Goal: Find specific page/section: Find specific page/section

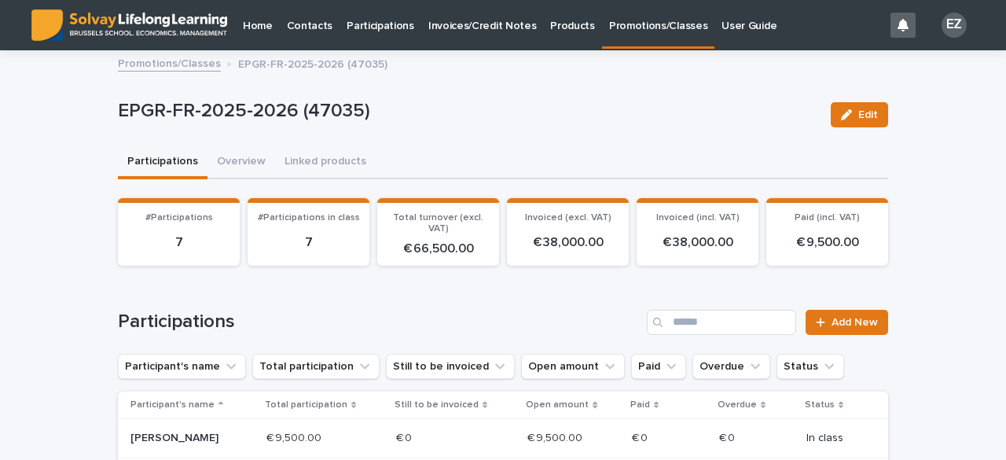
click at [670, 40] on link "Promotions/Classes" at bounding box center [658, 23] width 112 height 46
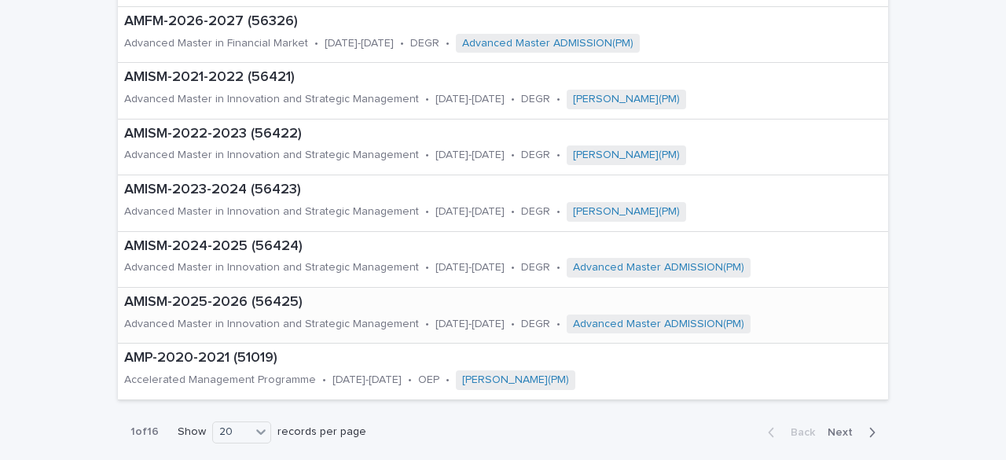
scroll to position [996, 0]
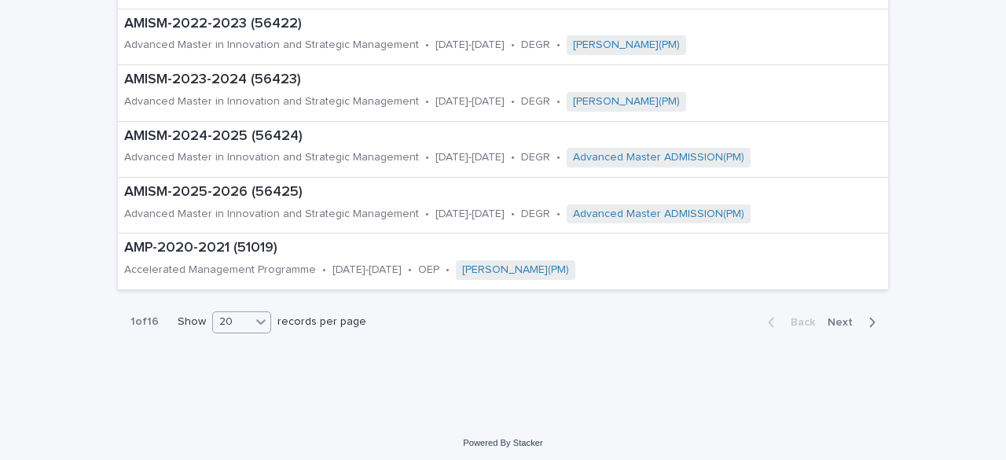
click at [242, 314] on div "20" at bounding box center [232, 322] width 38 height 17
click at [255, 373] on div "30" at bounding box center [236, 375] width 57 height 19
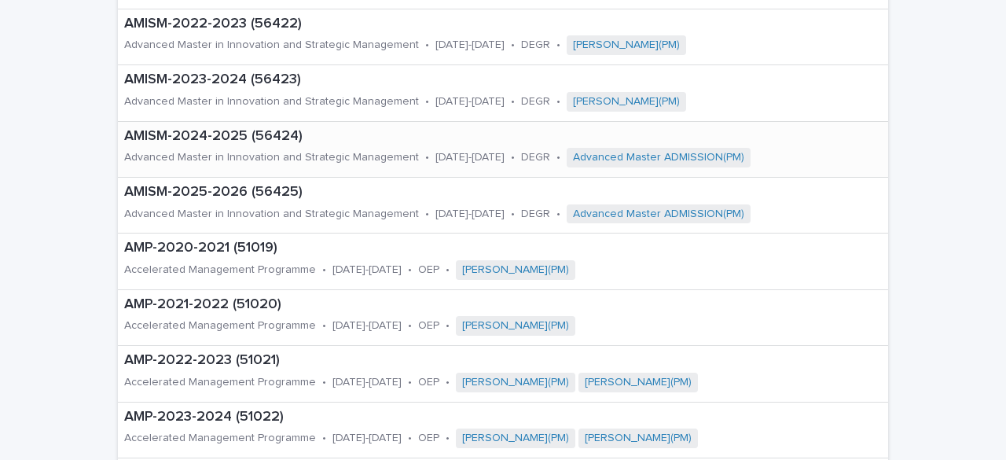
scroll to position [1555, 0]
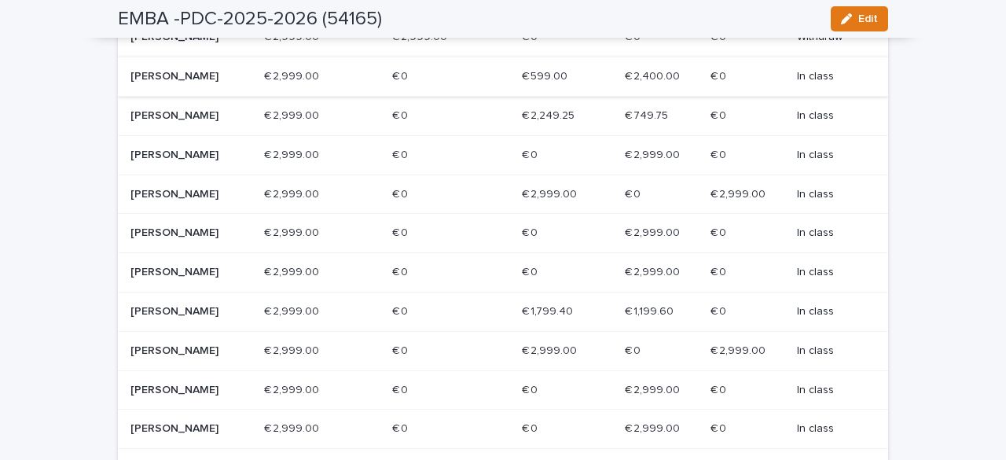
scroll to position [558, 0]
click at [165, 200] on p "[PERSON_NAME]" at bounding box center [187, 193] width 112 height 13
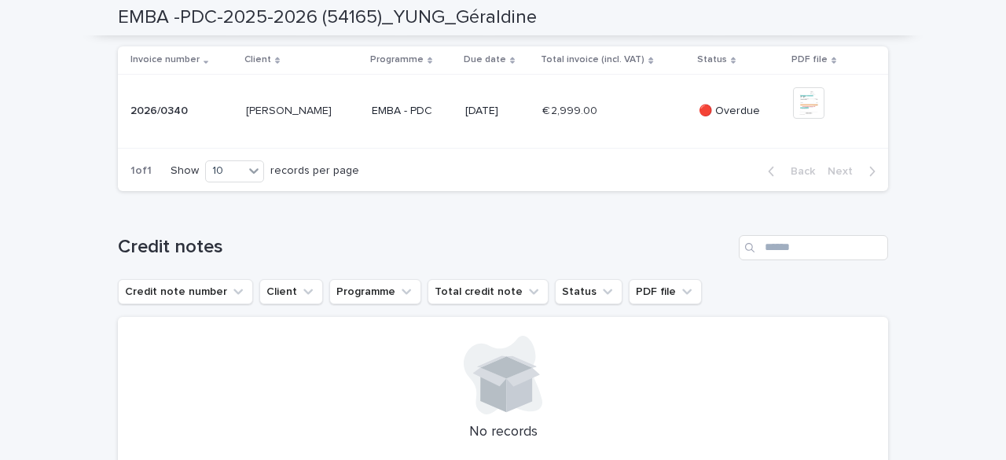
scroll to position [606, 0]
